Goal: Transaction & Acquisition: Purchase product/service

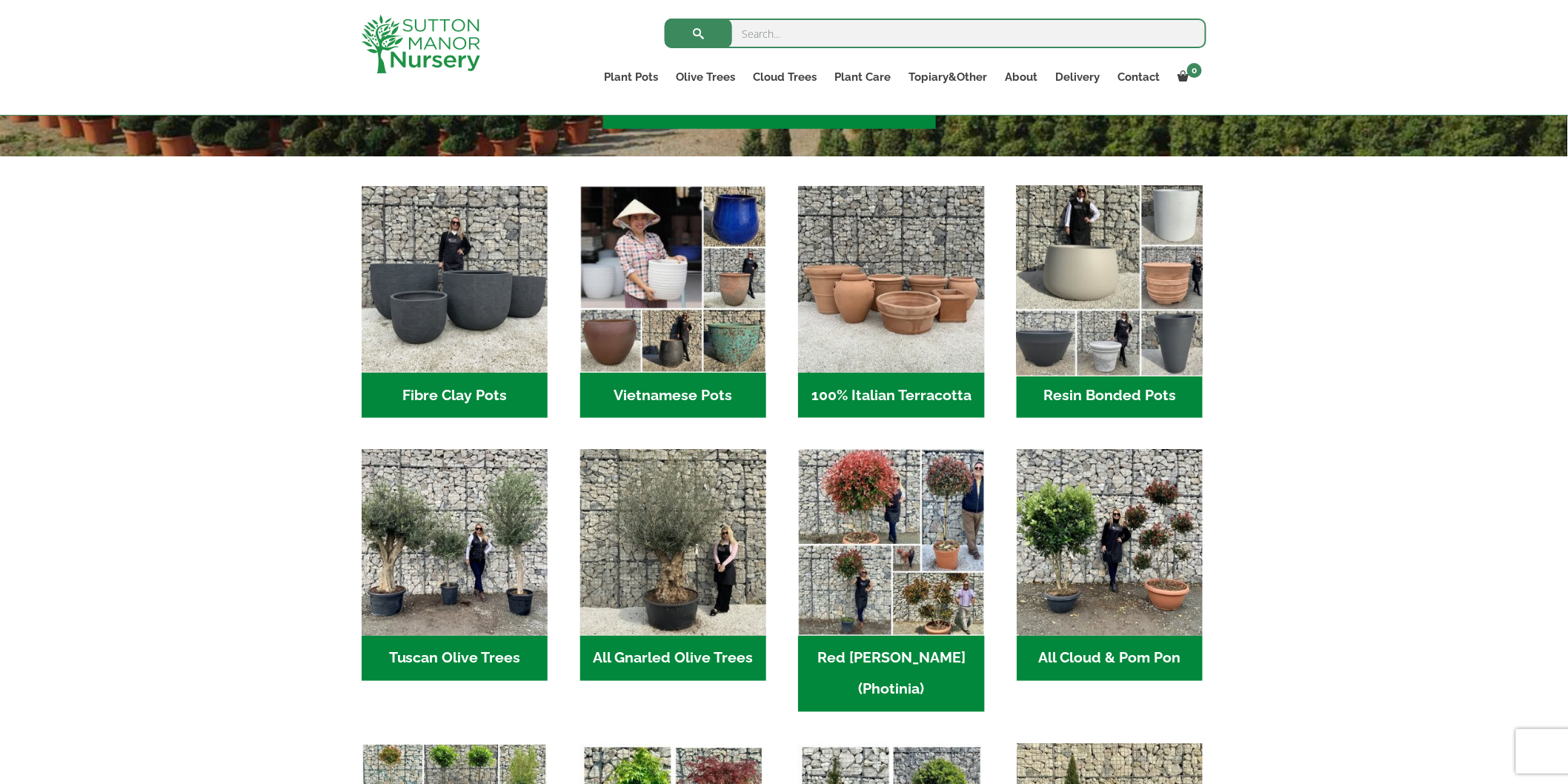
scroll to position [412, 0]
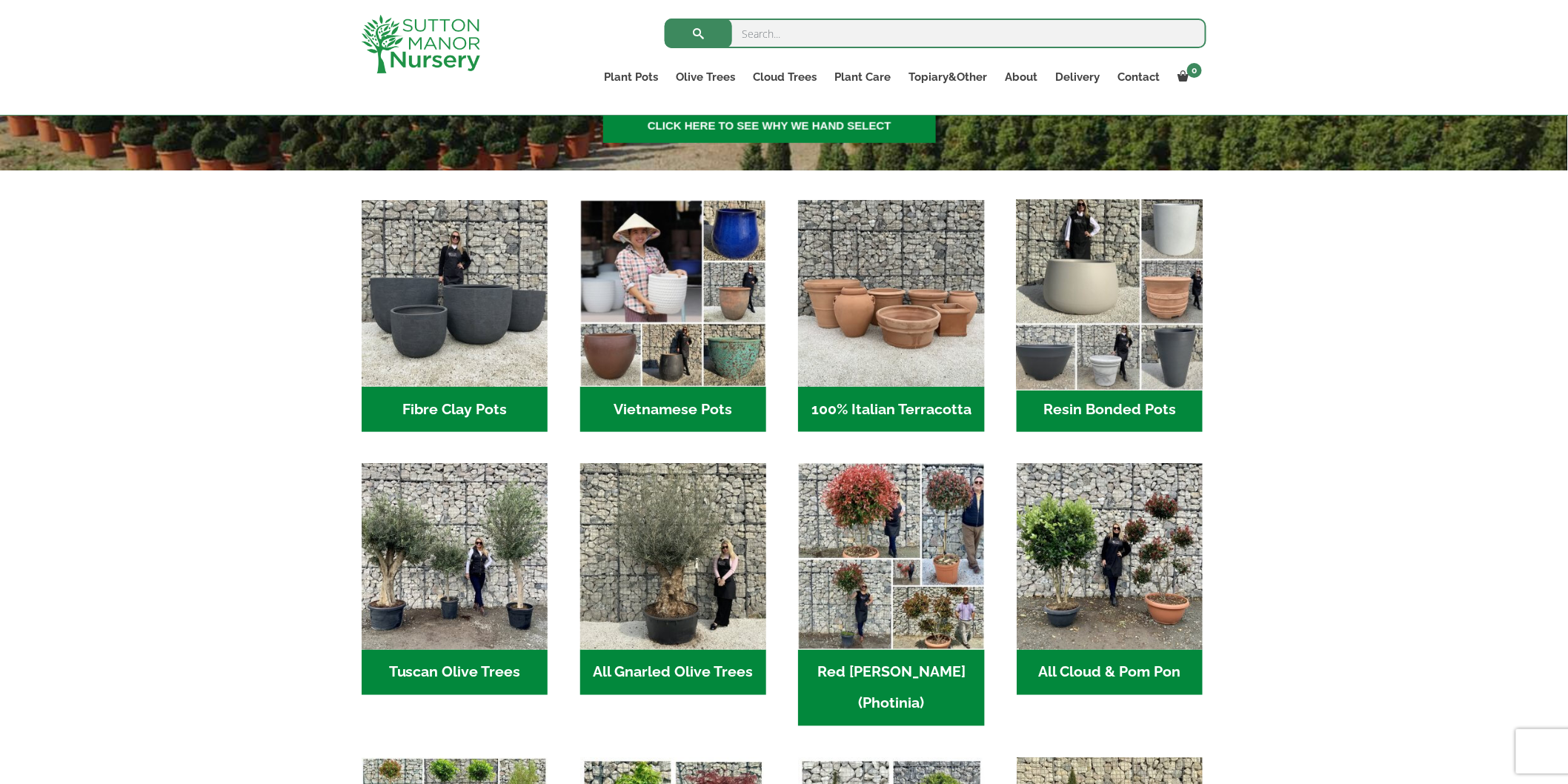
click at [1108, 284] on img "Visit product category Resin Bonded Pots" at bounding box center [1110, 294] width 196 height 196
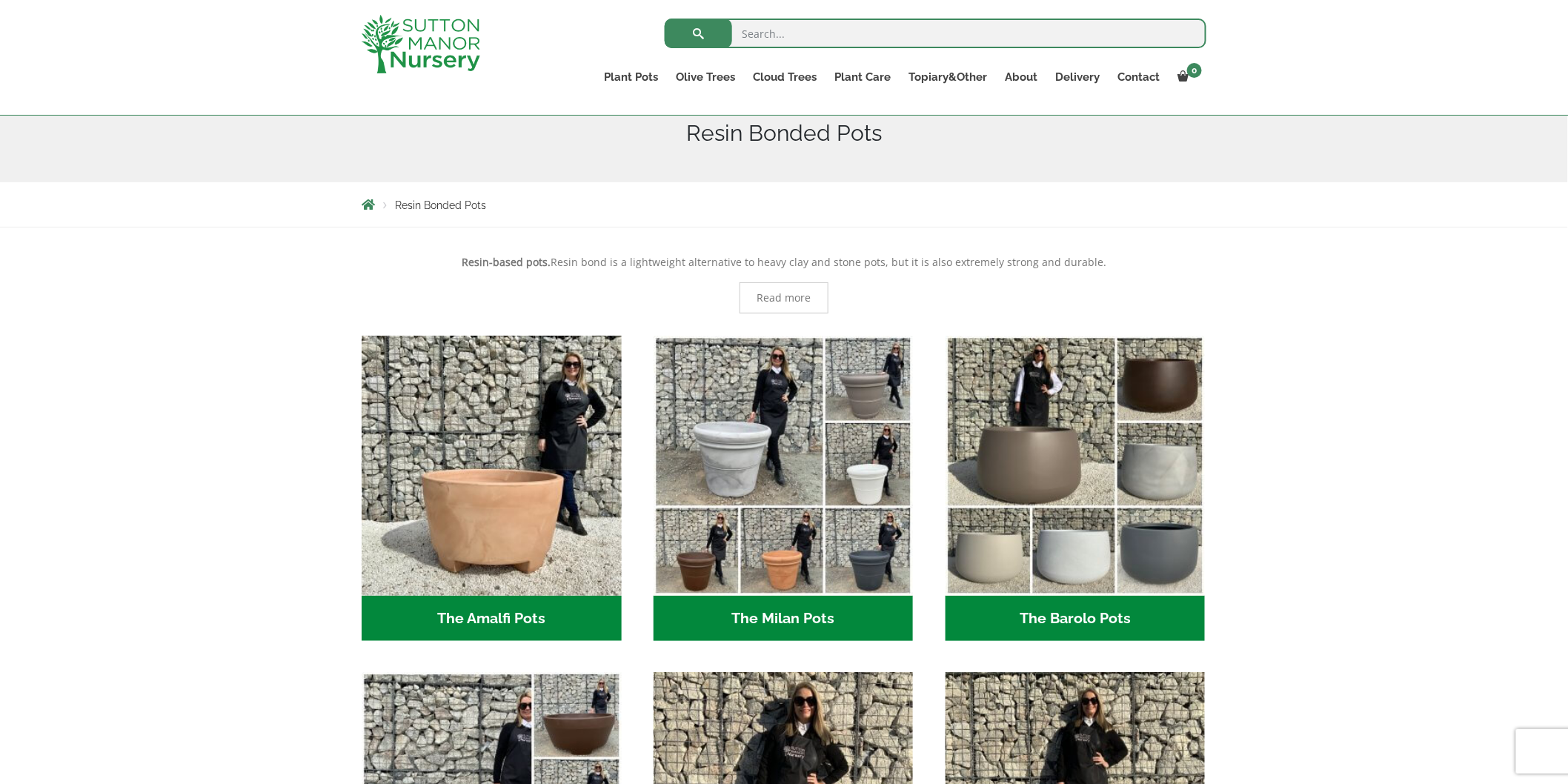
scroll to position [246, 0]
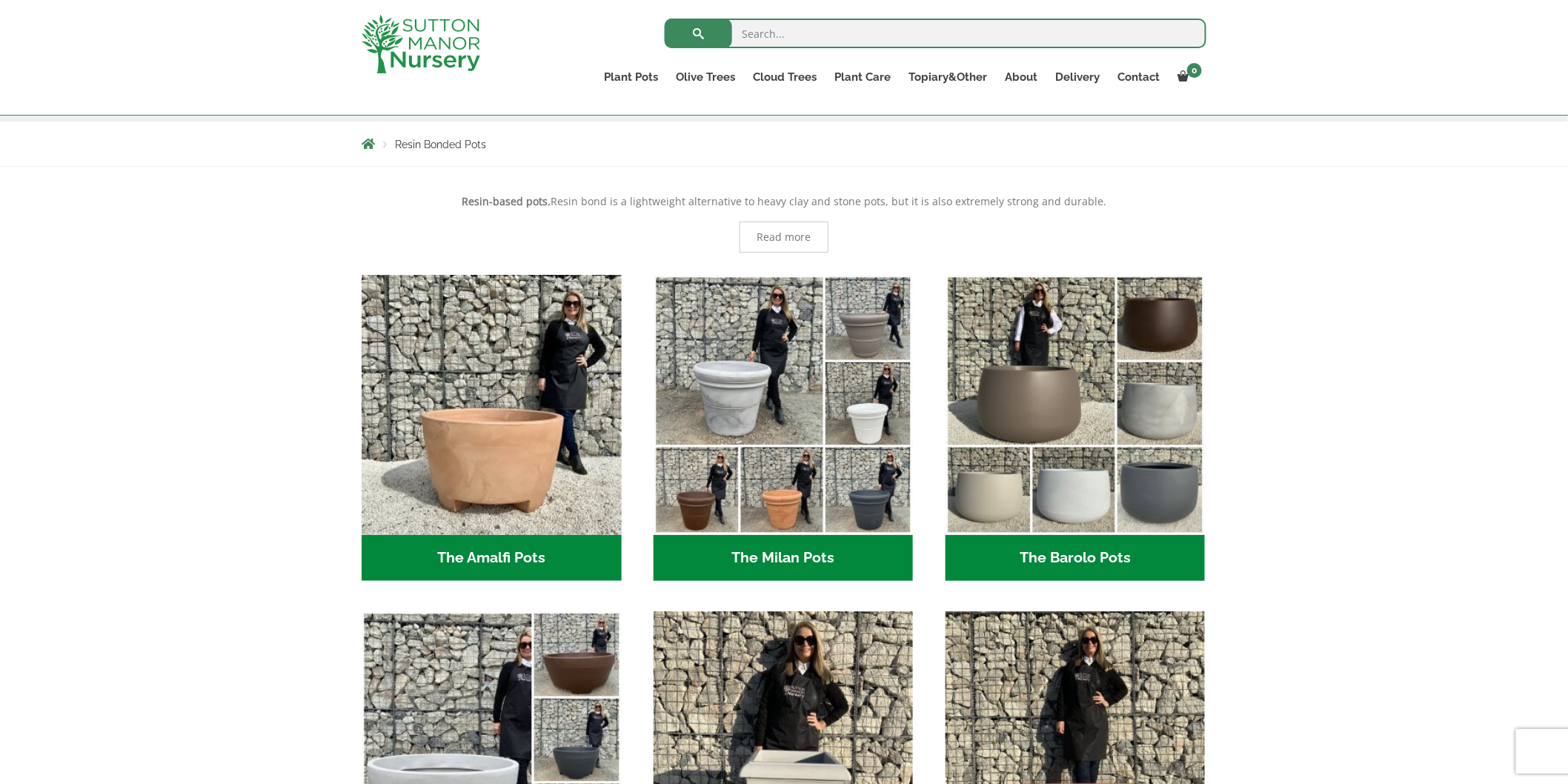
click at [1069, 552] on h2 "The Barolo Pots (36)" at bounding box center [1075, 558] width 260 height 46
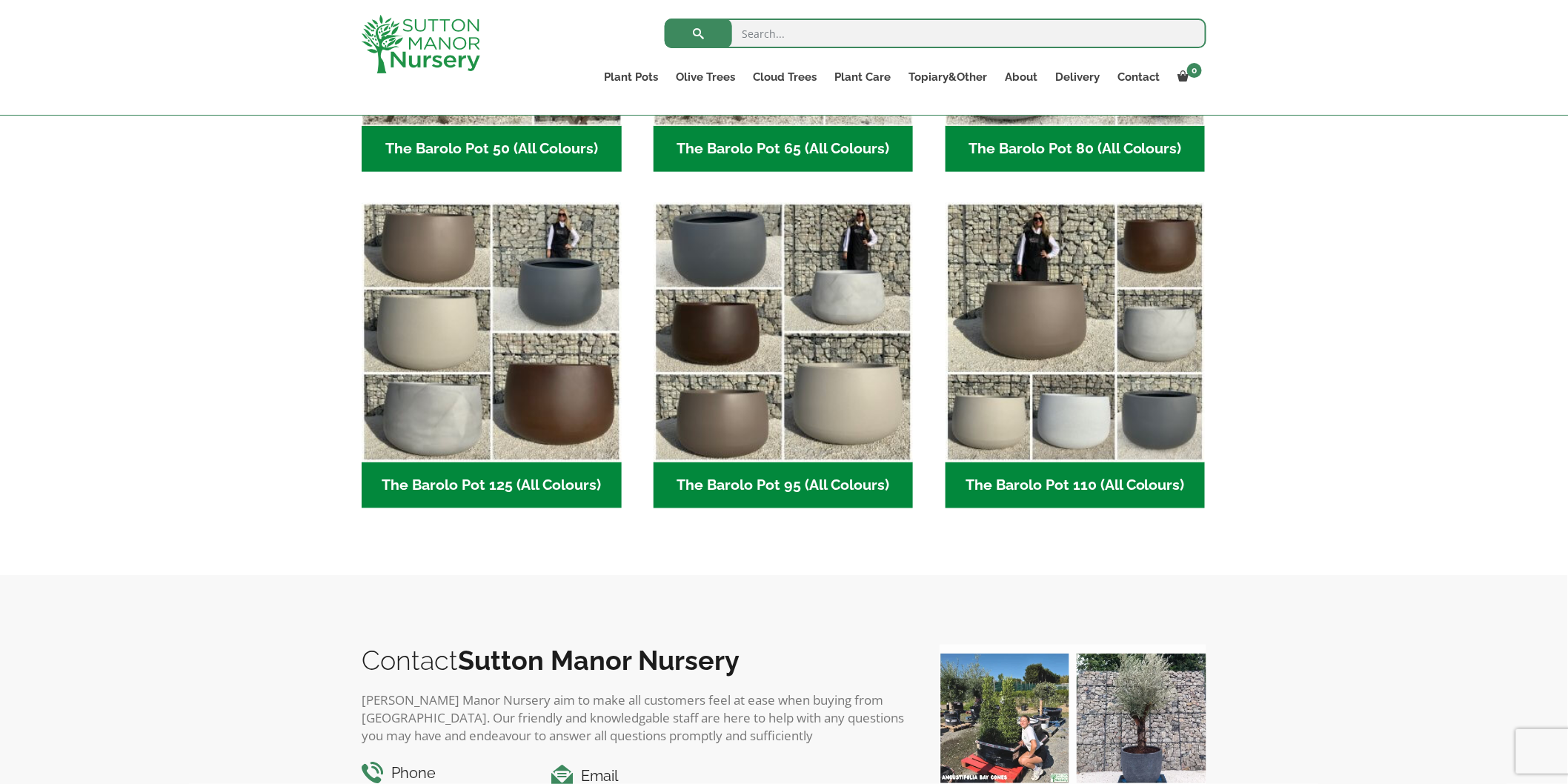
scroll to position [556, 0]
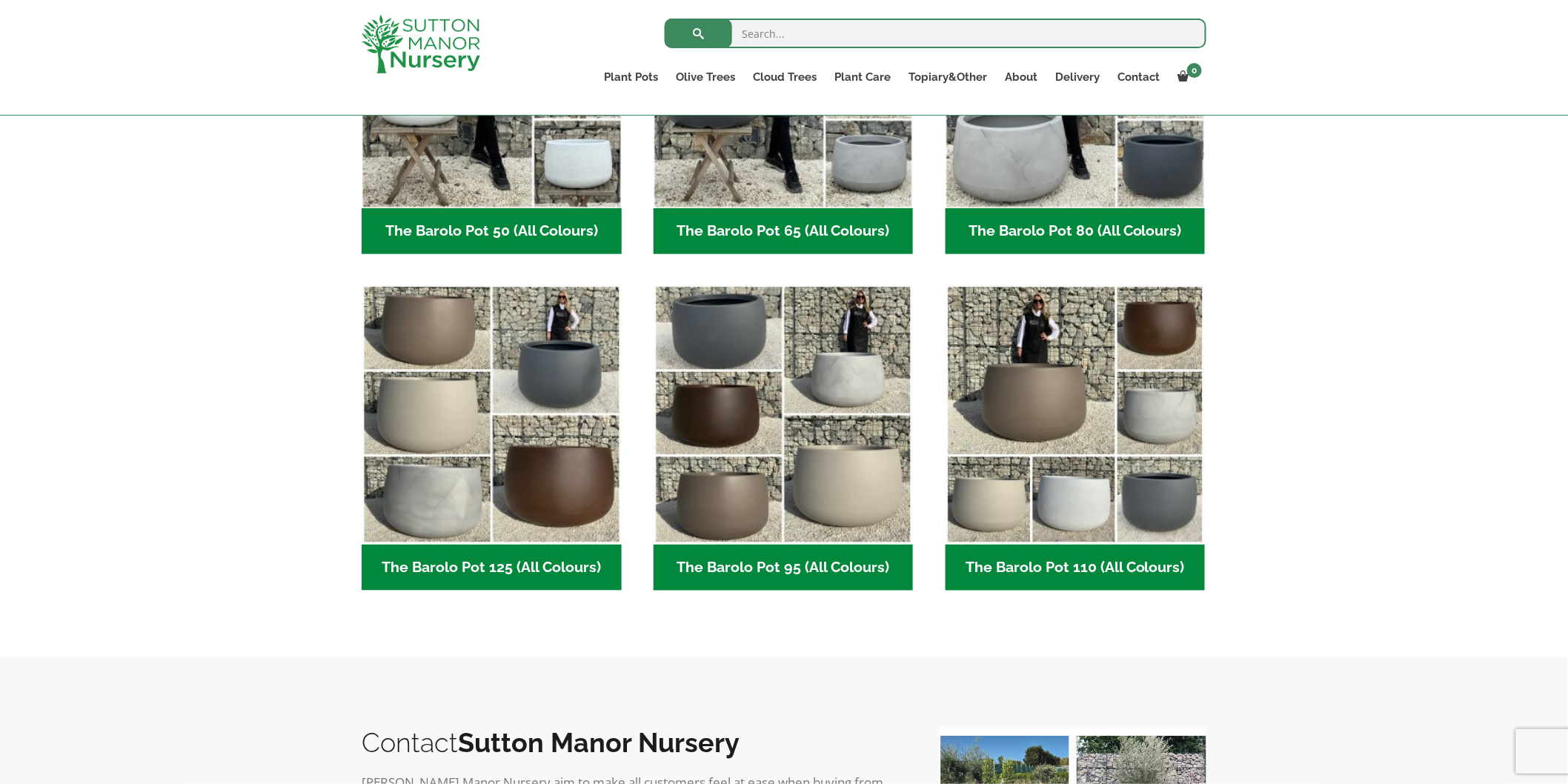
click at [1093, 568] on h2 "The Barolo Pot 110 (All Colours) (6)" at bounding box center [1075, 567] width 260 height 46
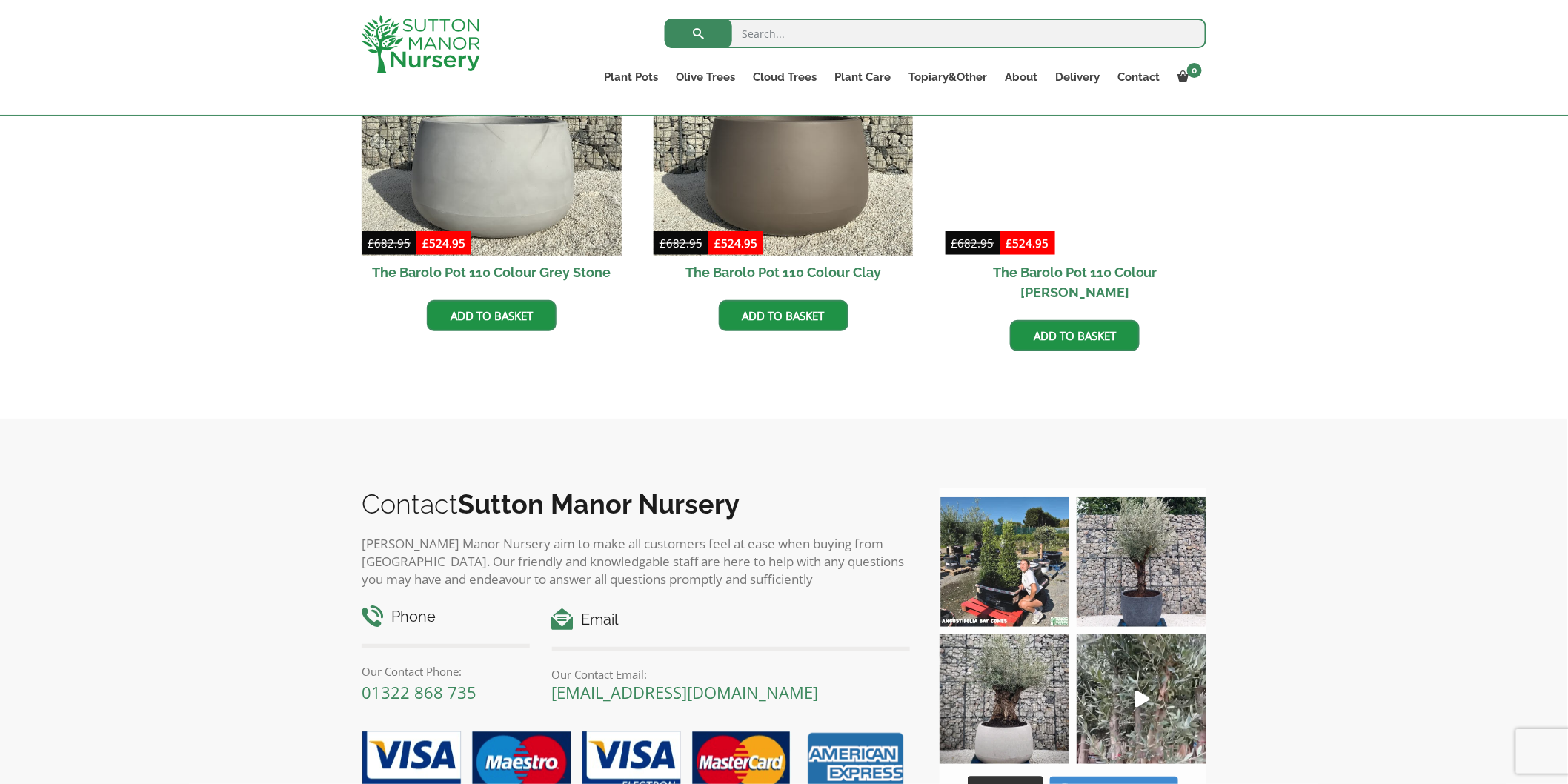
scroll to position [576, 0]
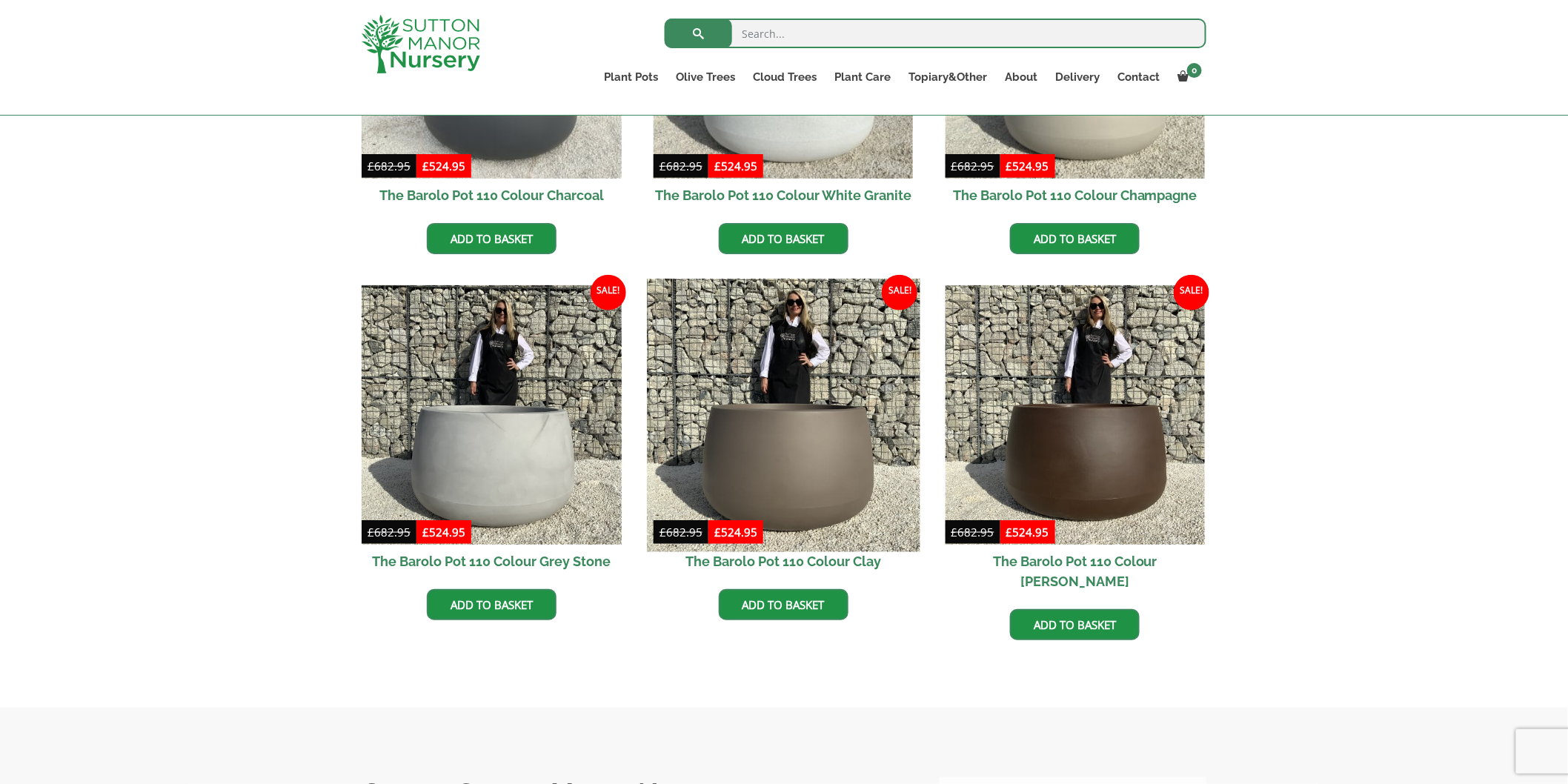
click at [869, 530] on img at bounding box center [784, 416] width 273 height 273
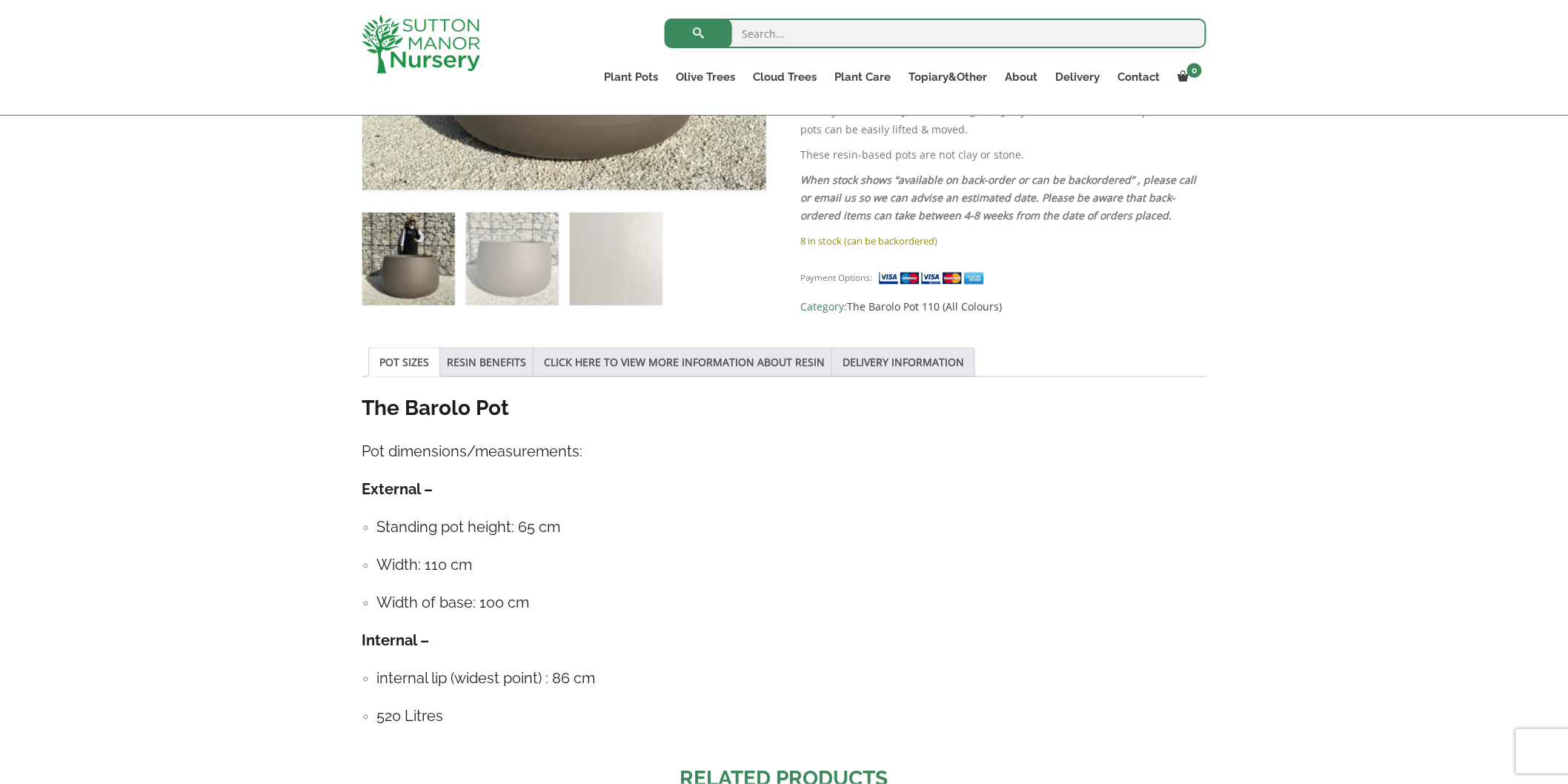
scroll to position [576, 0]
